Goal: Transaction & Acquisition: Purchase product/service

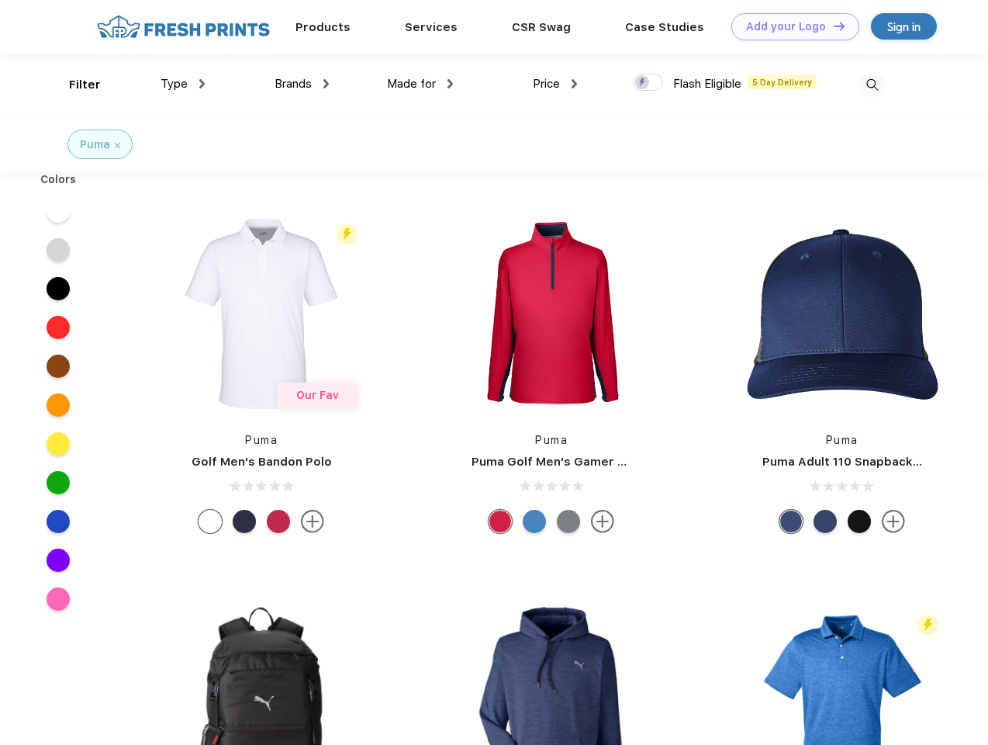
scroll to position [1, 0]
click at [790, 26] on link "Add your Logo Design Tool" at bounding box center [796, 26] width 128 height 27
click at [0, 0] on div "Design Tool" at bounding box center [0, 0] width 0 height 0
click at [832, 26] on link "Add your Logo Design Tool" at bounding box center [796, 26] width 128 height 27
click at [74, 85] on div "Filter" at bounding box center [85, 85] width 32 height 18
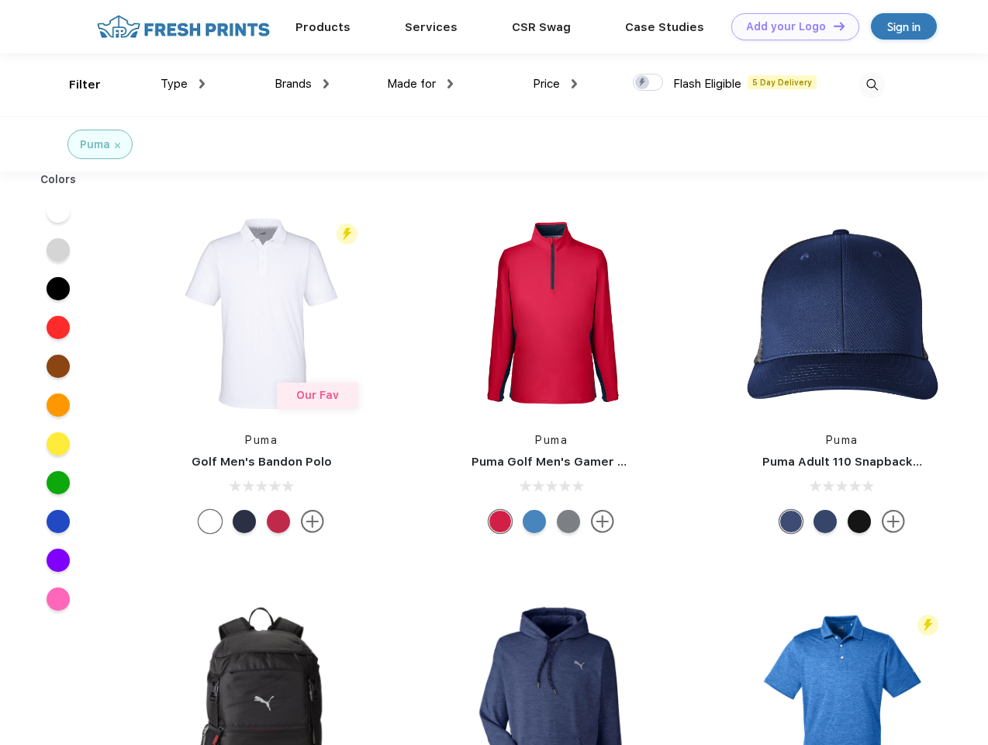
click at [183, 84] on span "Type" at bounding box center [174, 84] width 27 height 14
click at [302, 84] on span "Brands" at bounding box center [293, 84] width 37 height 14
click at [420, 84] on span "Made for" at bounding box center [411, 84] width 49 height 14
click at [555, 84] on span "Price" at bounding box center [546, 84] width 27 height 14
click at [649, 83] on div at bounding box center [648, 82] width 30 height 17
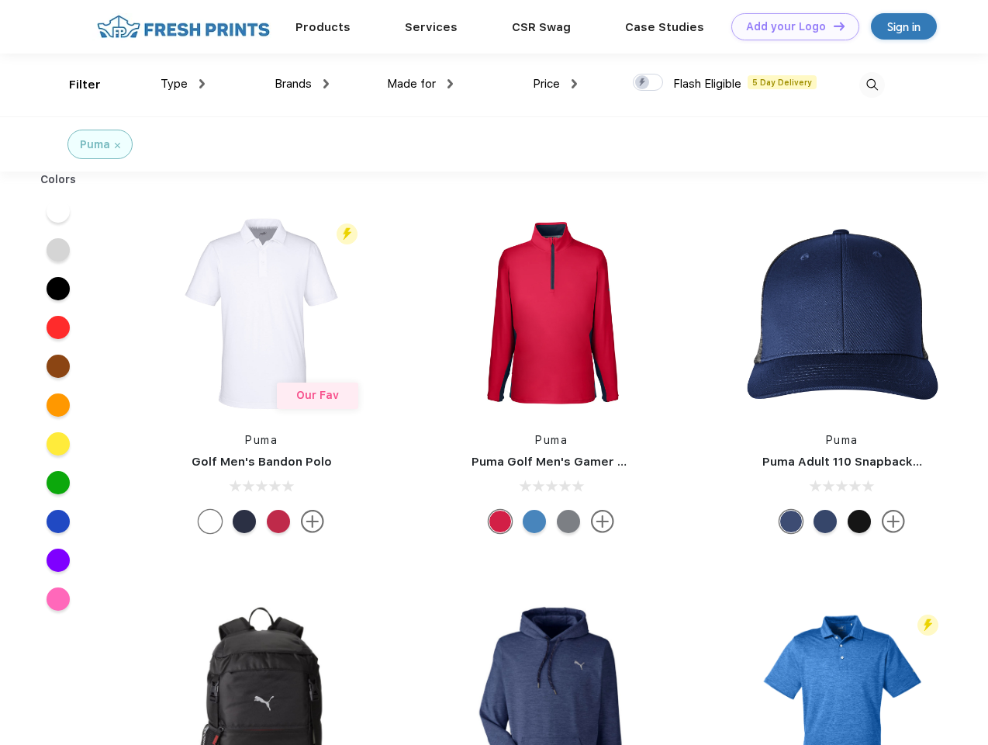
click at [643, 83] on input "checkbox" at bounding box center [638, 78] width 10 height 10
click at [872, 85] on img at bounding box center [873, 85] width 26 height 26
